Goal: Task Accomplishment & Management: Use online tool/utility

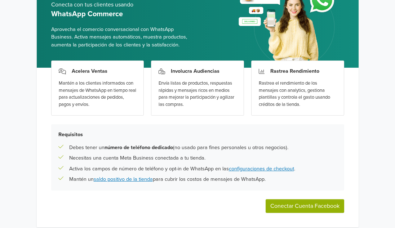
scroll to position [78, 0]
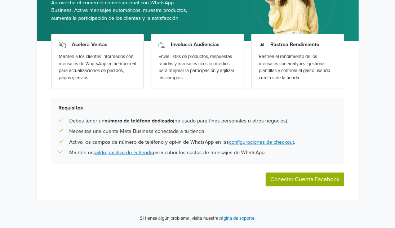
click at [274, 177] on button "Conectar Cuenta Facebook" at bounding box center [305, 180] width 79 height 14
click at [289, 177] on button "Conectar Cuenta Facebook" at bounding box center [305, 180] width 79 height 14
click at [298, 177] on button "Conectar Cuenta Facebook" at bounding box center [305, 180] width 79 height 14
click at [294, 177] on button "Conectar Cuenta Facebook" at bounding box center [305, 180] width 79 height 14
click at [293, 184] on button "Conectar Cuenta Facebook" at bounding box center [305, 180] width 79 height 14
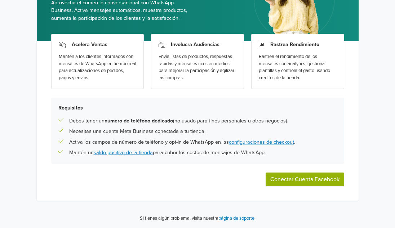
click at [293, 184] on button "Conectar Cuenta Facebook" at bounding box center [305, 180] width 79 height 14
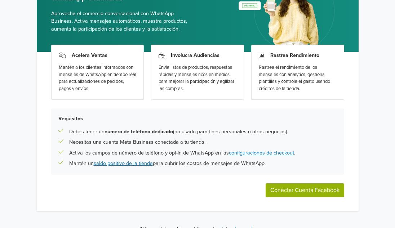
scroll to position [78, 0]
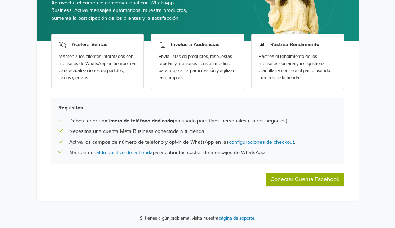
click at [269, 183] on button "Conectar Cuenta Facebook" at bounding box center [305, 180] width 79 height 14
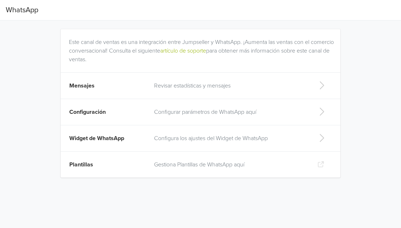
click at [198, 86] on p "Revisar estadísticas y mensajes" at bounding box center [230, 86] width 152 height 9
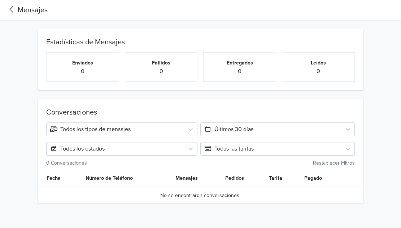
click at [10, 9] on icon at bounding box center [12, 9] width 4 height 6
